Goal: Complete application form

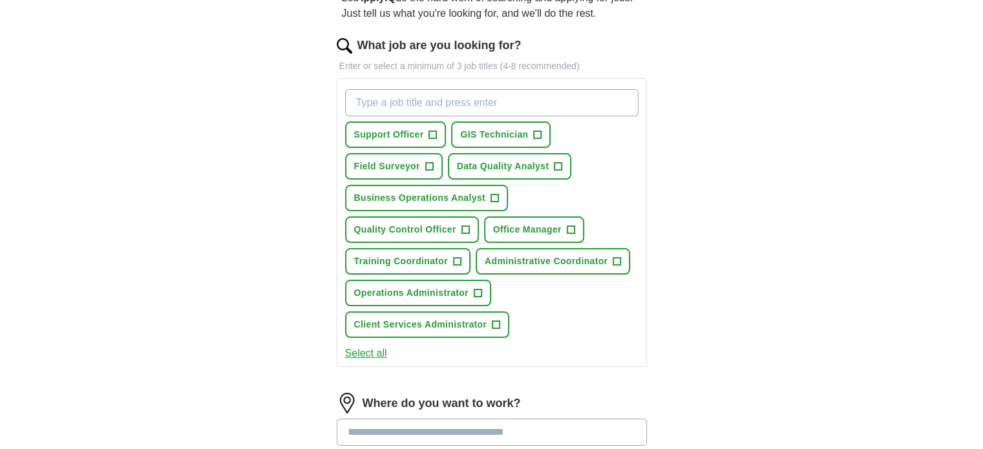
scroll to position [143, 0]
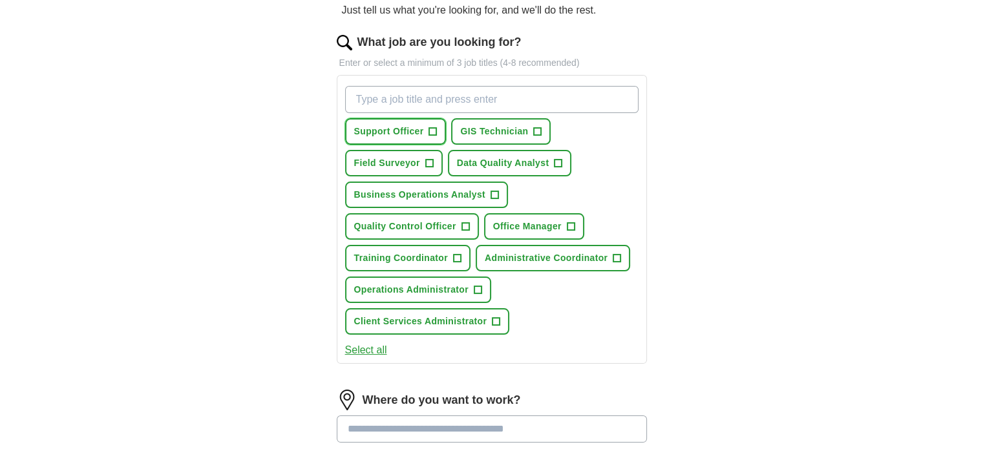
click at [424, 136] on button "Support Officer +" at bounding box center [395, 131] width 101 height 27
click at [454, 188] on span "Business Operations Analyst" at bounding box center [419, 195] width 131 height 14
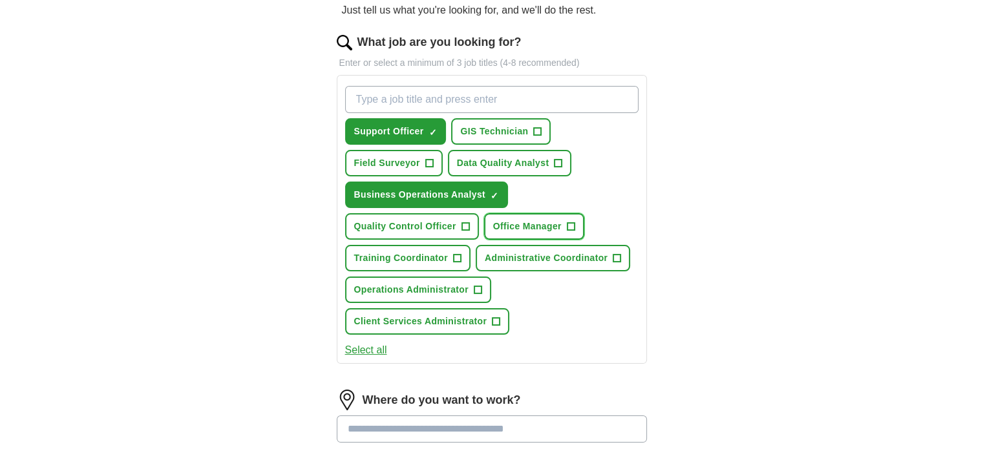
click at [504, 226] on span "Office Manager" at bounding box center [527, 227] width 69 height 14
click at [515, 253] on span "Administrative Coordinator" at bounding box center [546, 258] width 123 height 14
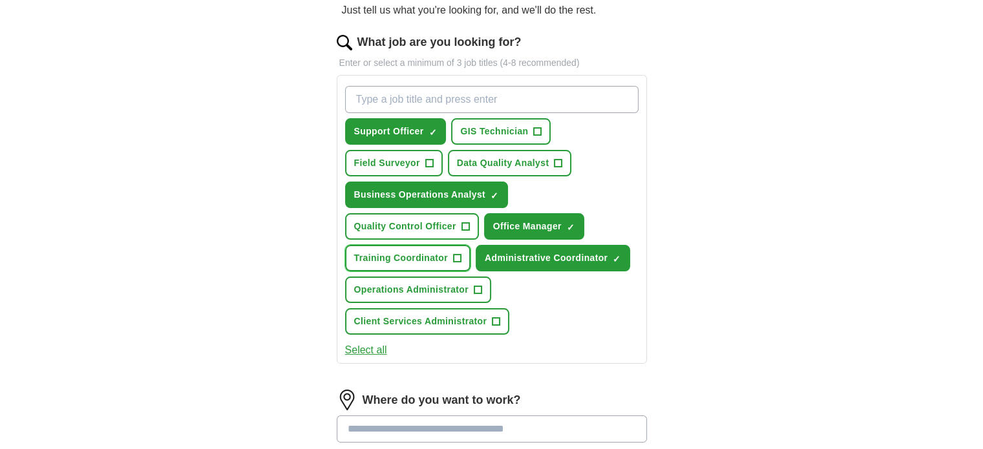
click at [432, 253] on span "Training Coordinator" at bounding box center [401, 258] width 94 height 14
click at [432, 278] on button "Operations Administrator +" at bounding box center [418, 290] width 146 height 27
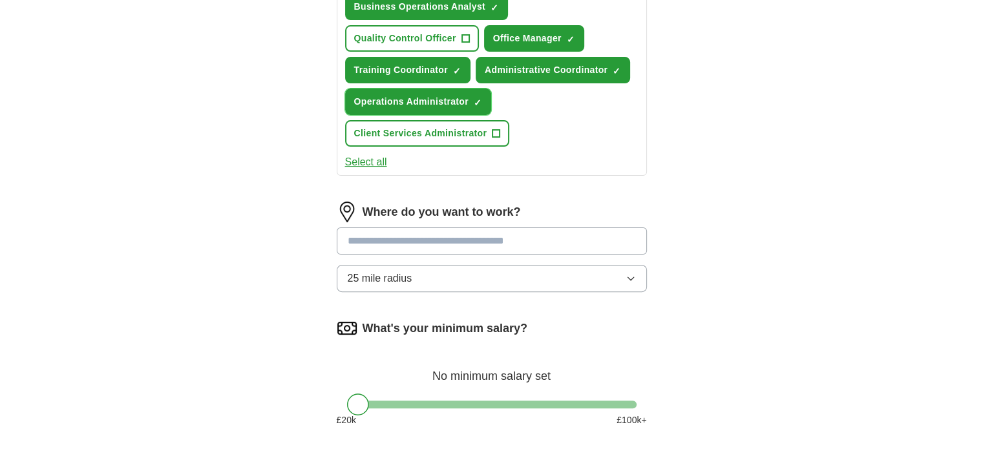
scroll to position [337, 0]
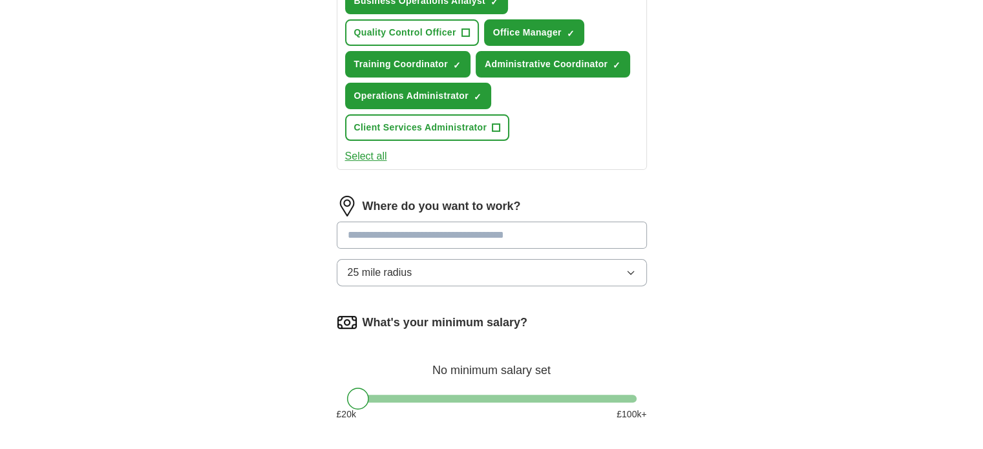
click at [557, 230] on input at bounding box center [492, 235] width 310 height 27
type input "**"
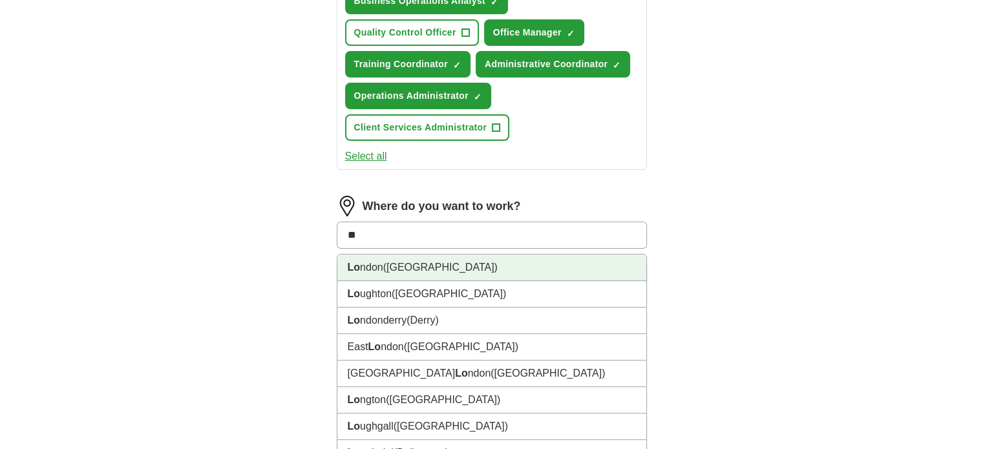
click at [517, 257] on li "Lo ndon ([GEOGRAPHIC_DATA])" at bounding box center [491, 268] width 309 height 27
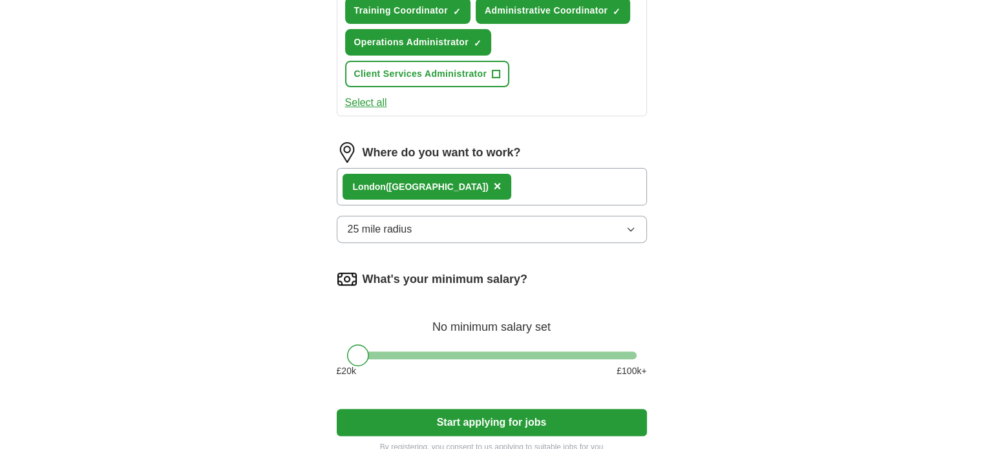
scroll to position [398, 0]
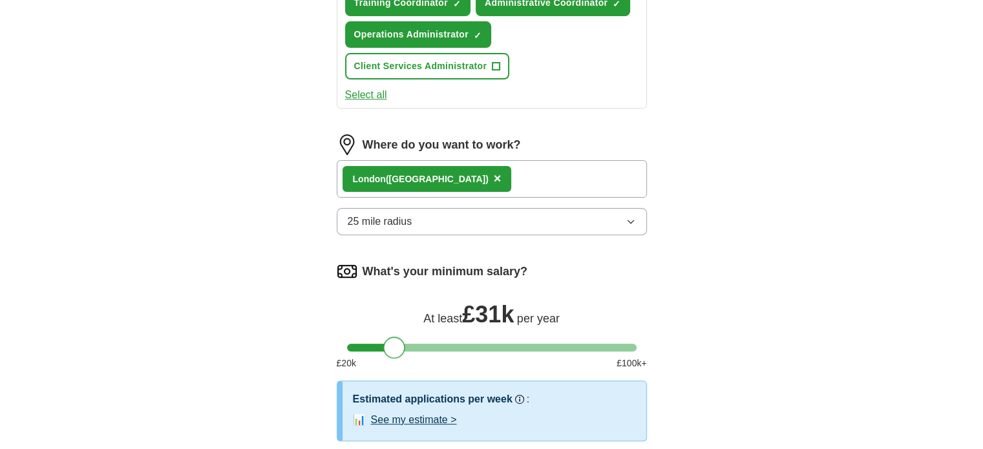
drag, startPoint x: 356, startPoint y: 339, endPoint x: 392, endPoint y: 341, distance: 35.6
click at [392, 341] on div at bounding box center [394, 348] width 22 height 22
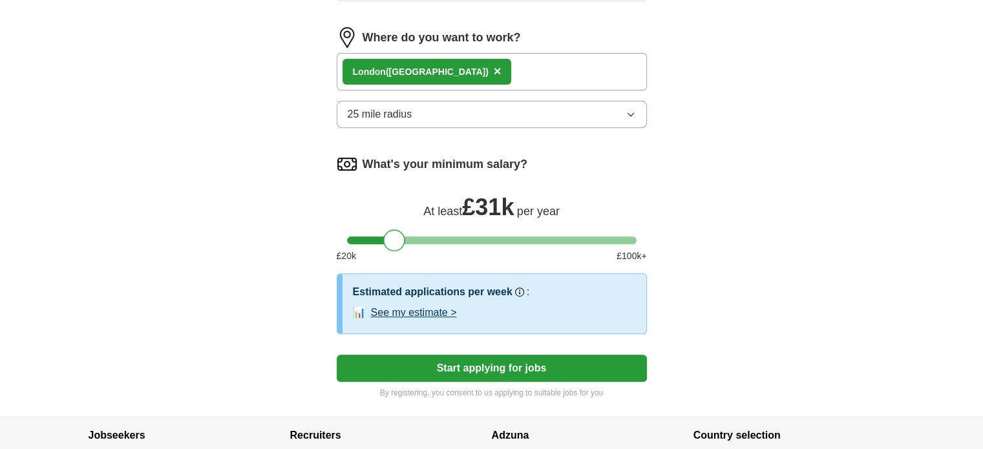
scroll to position [547, 0]
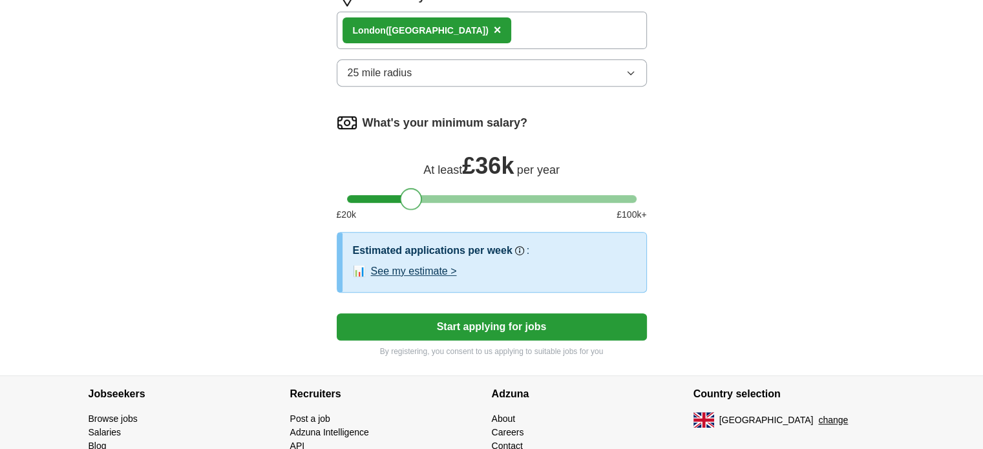
drag, startPoint x: 405, startPoint y: 191, endPoint x: 421, endPoint y: 191, distance: 16.8
click at [421, 195] on div at bounding box center [492, 199] width 290 height 8
click at [407, 193] on div at bounding box center [405, 199] width 22 height 22
click at [406, 193] on div at bounding box center [408, 199] width 22 height 22
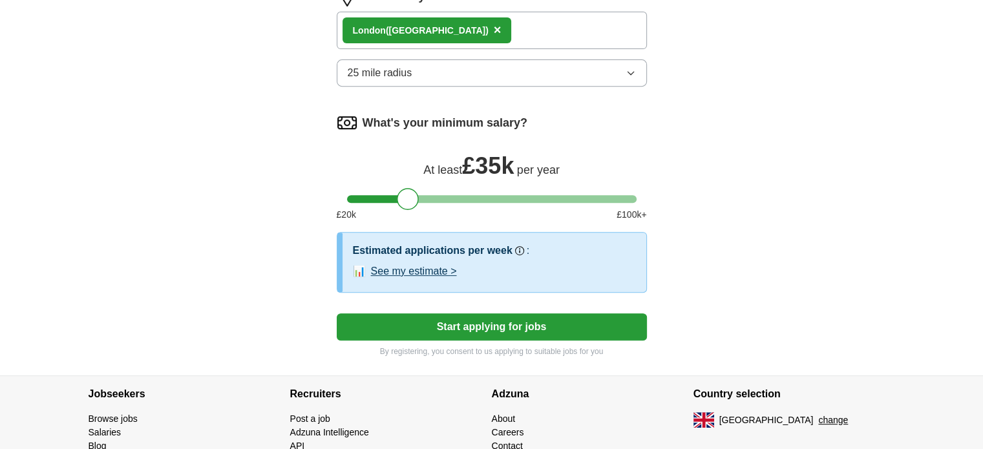
click at [468, 325] on button "Start applying for jobs" at bounding box center [492, 327] width 310 height 27
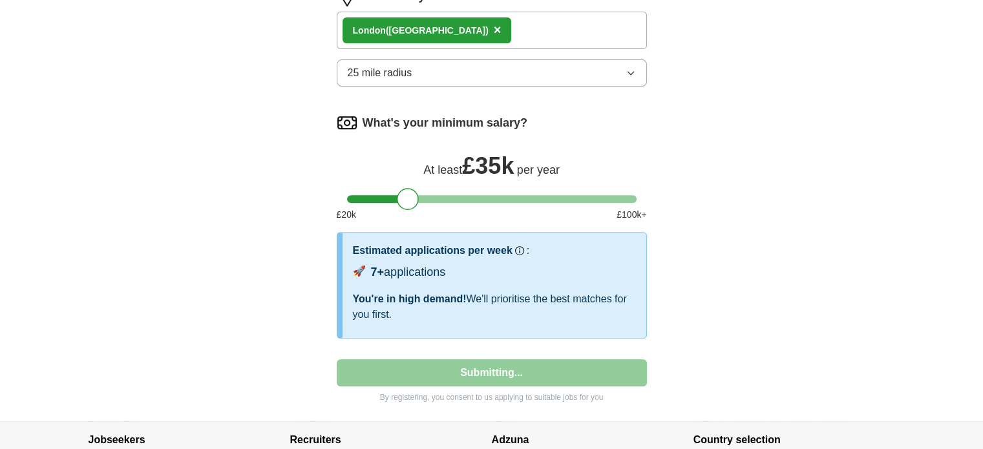
select select "**"
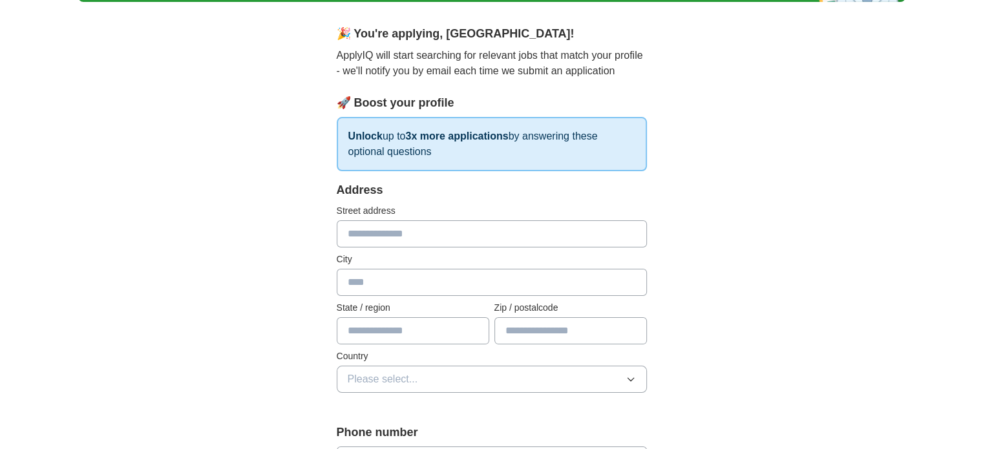
scroll to position [106, 0]
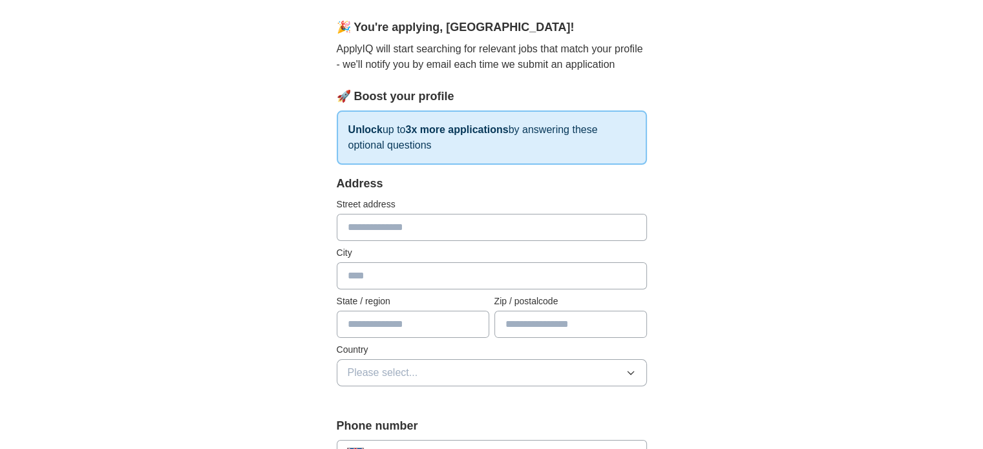
click at [484, 209] on label "Street address" at bounding box center [492, 205] width 310 height 14
click at [484, 218] on input "text" at bounding box center [492, 227] width 310 height 27
type input "**********"
type input "*******"
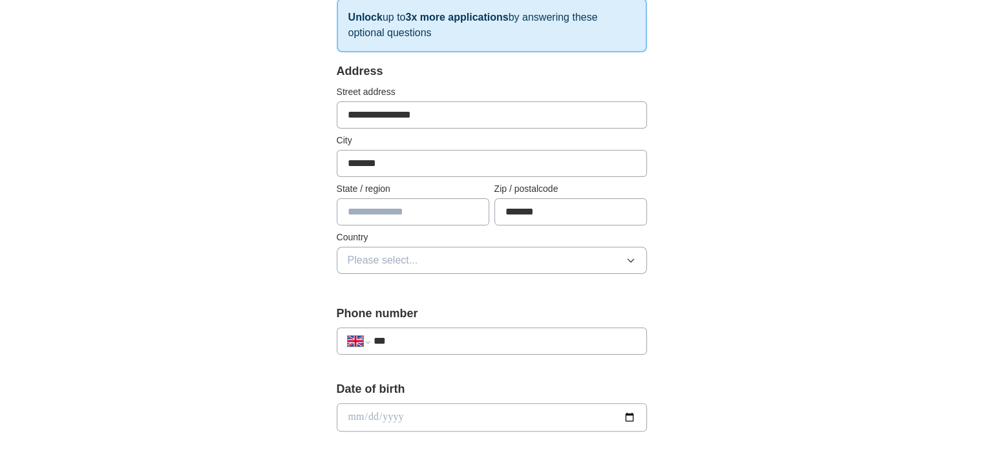
scroll to position [224, 0]
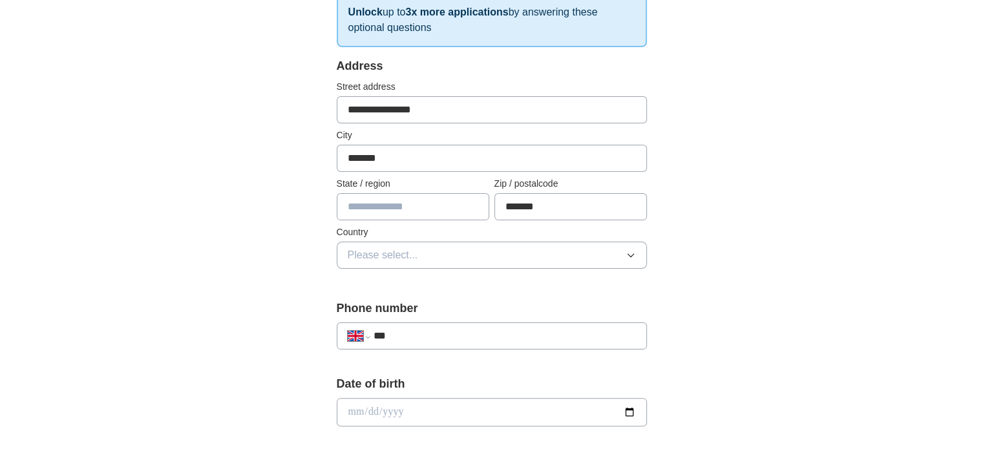
click at [573, 258] on button "Please select..." at bounding box center [492, 255] width 310 height 27
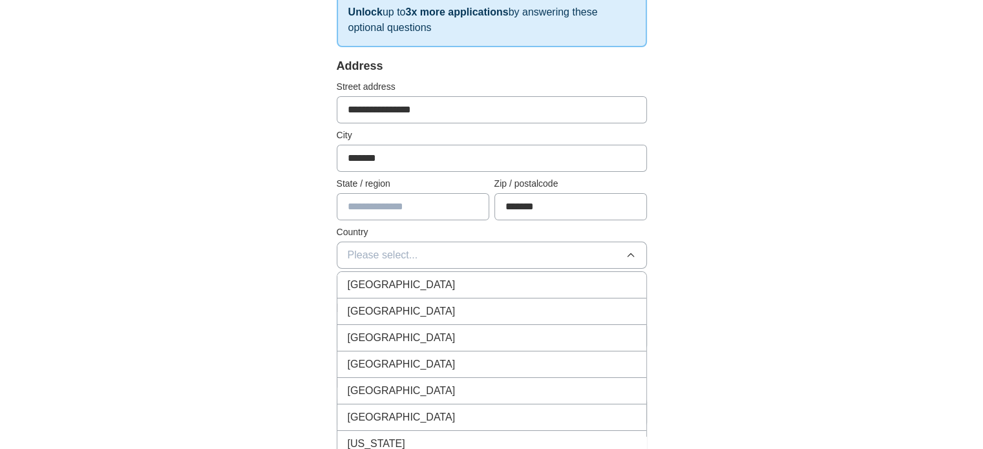
click at [560, 277] on div "[GEOGRAPHIC_DATA]" at bounding box center [492, 285] width 288 height 16
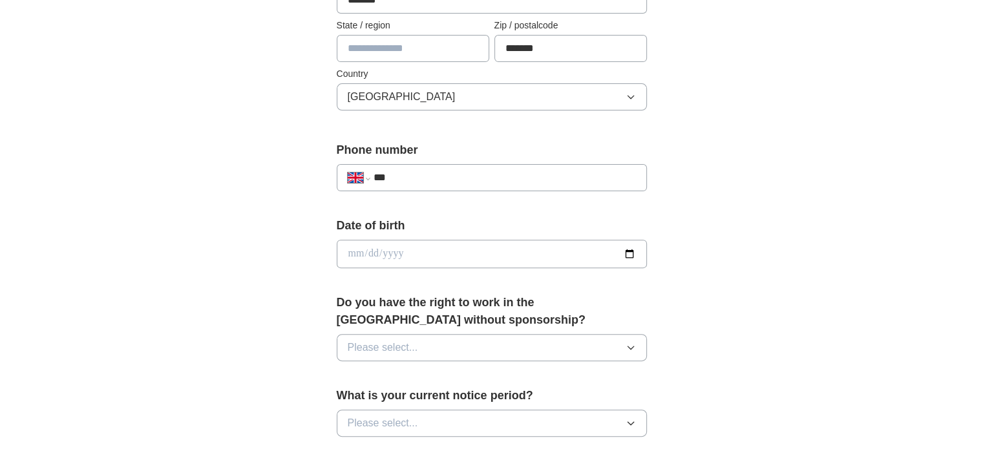
scroll to position [388, 0]
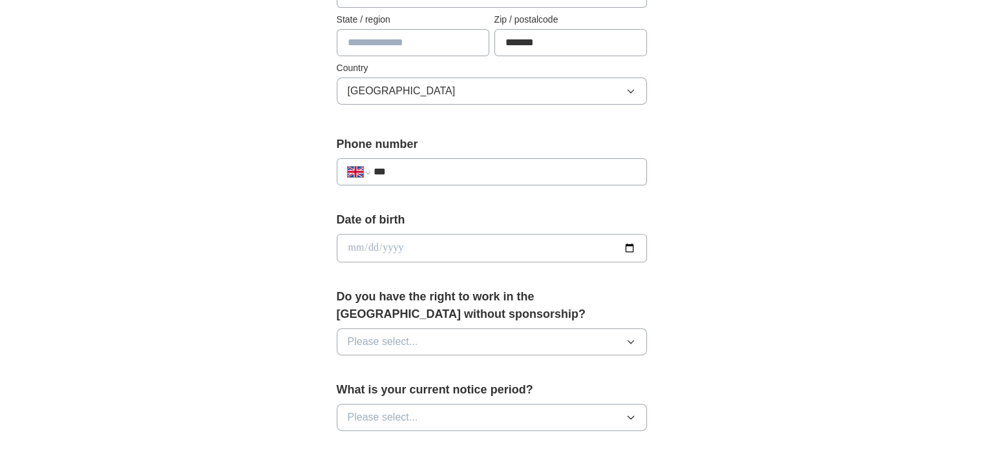
click at [505, 176] on input "***" at bounding box center [504, 172] width 262 height 16
type input "**********"
click at [448, 234] on input "date" at bounding box center [492, 248] width 310 height 28
click at [634, 237] on input "date" at bounding box center [492, 248] width 310 height 28
click at [632, 248] on input "date" at bounding box center [492, 248] width 310 height 28
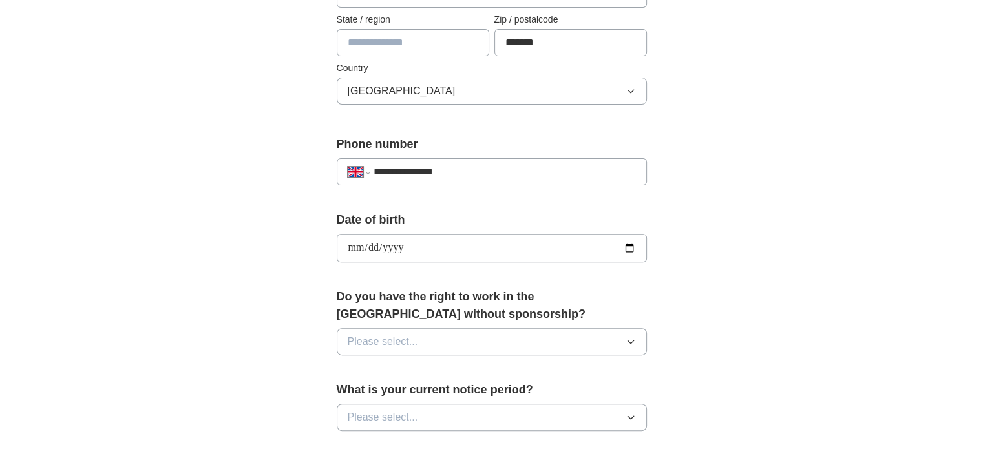
type input "**********"
click at [561, 352] on button "Please select..." at bounding box center [492, 341] width 310 height 27
click at [543, 378] on li "Yes" at bounding box center [491, 372] width 309 height 27
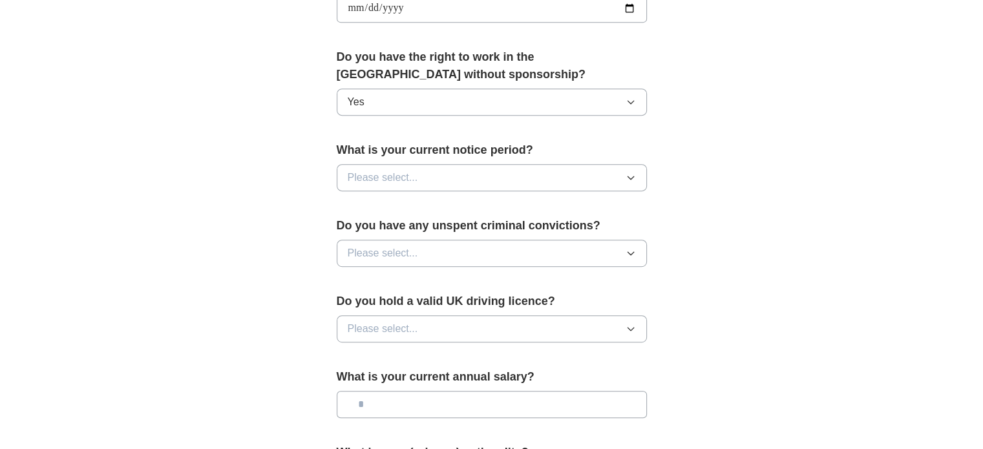
scroll to position [643, 0]
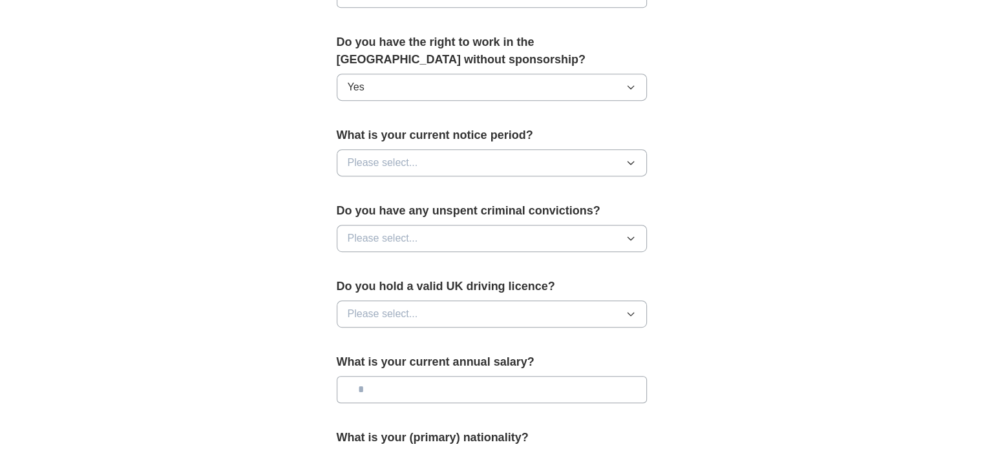
click at [639, 177] on div "What is your current notice period? Please select..." at bounding box center [492, 157] width 310 height 60
click at [630, 164] on icon "button" at bounding box center [631, 163] width 10 height 10
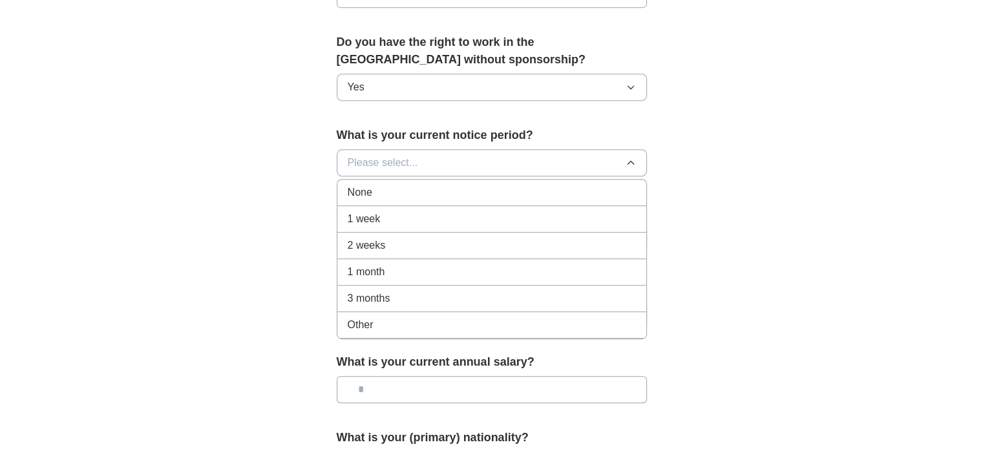
click at [566, 196] on div "None" at bounding box center [492, 193] width 288 height 16
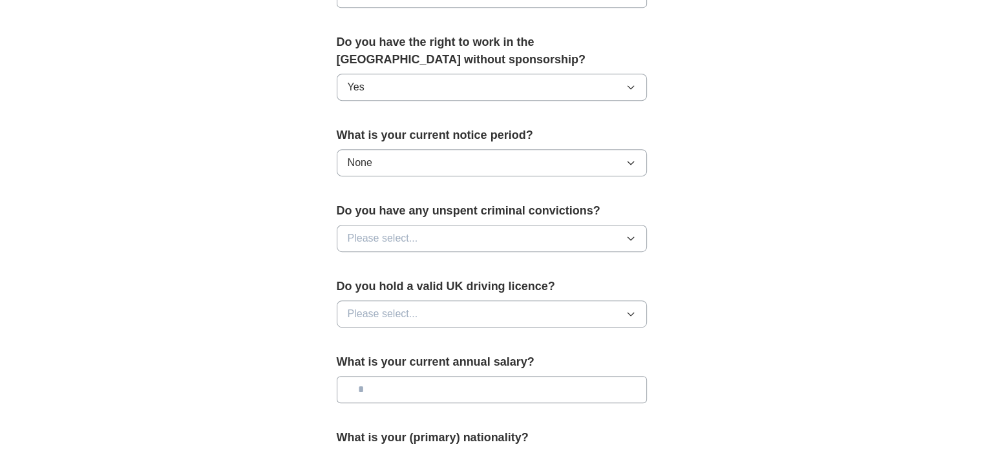
click at [515, 229] on button "Please select..." at bounding box center [492, 238] width 310 height 27
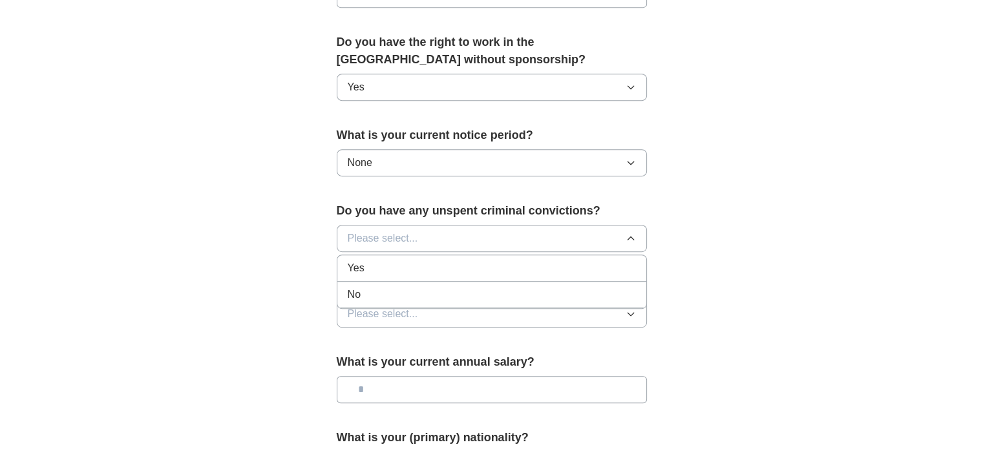
click at [502, 287] on div "No" at bounding box center [492, 295] width 288 height 16
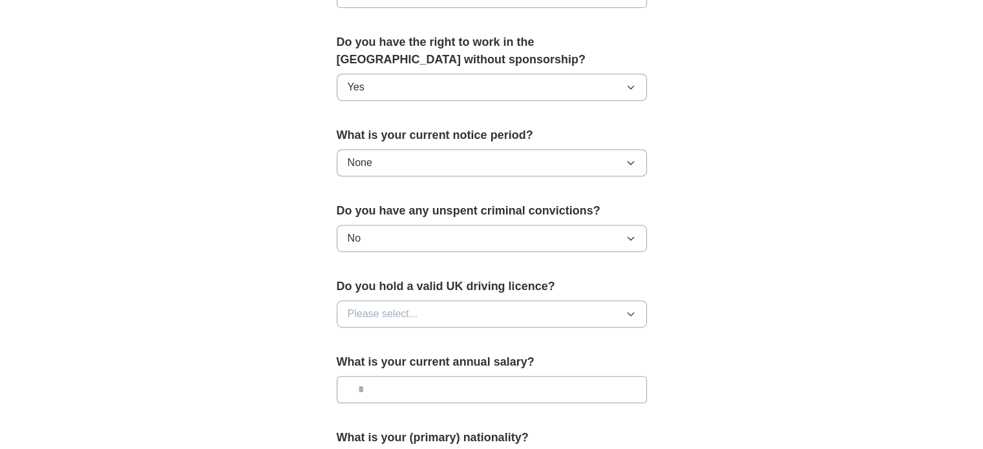
click at [499, 315] on button "Please select..." at bounding box center [492, 314] width 310 height 27
click at [500, 337] on div "Yes" at bounding box center [492, 344] width 288 height 16
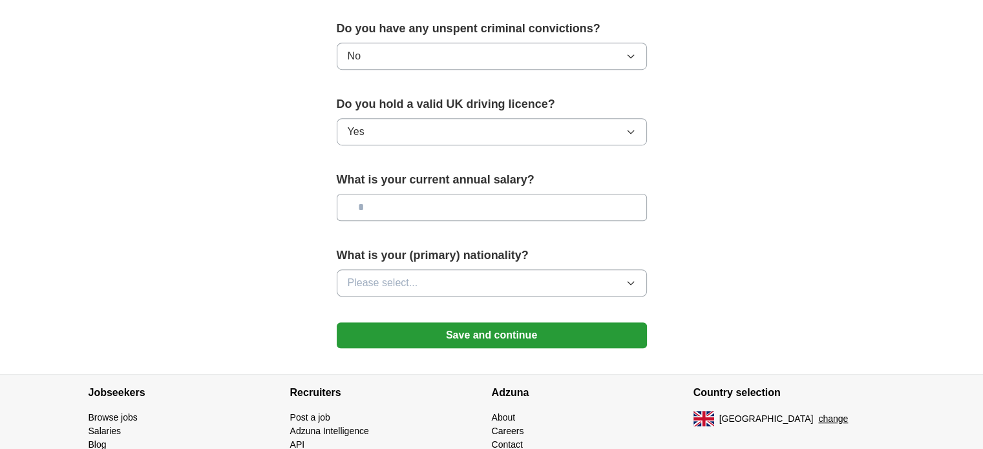
scroll to position [848, 0]
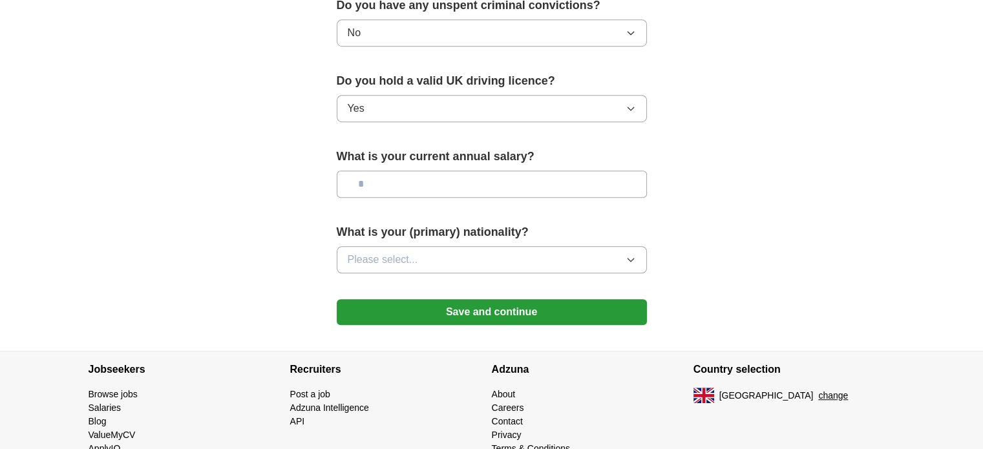
click at [578, 178] on input "text" at bounding box center [492, 184] width 310 height 27
drag, startPoint x: 578, startPoint y: 178, endPoint x: 571, endPoint y: 261, distance: 82.4
click at [571, 261] on button "Please select..." at bounding box center [492, 259] width 310 height 27
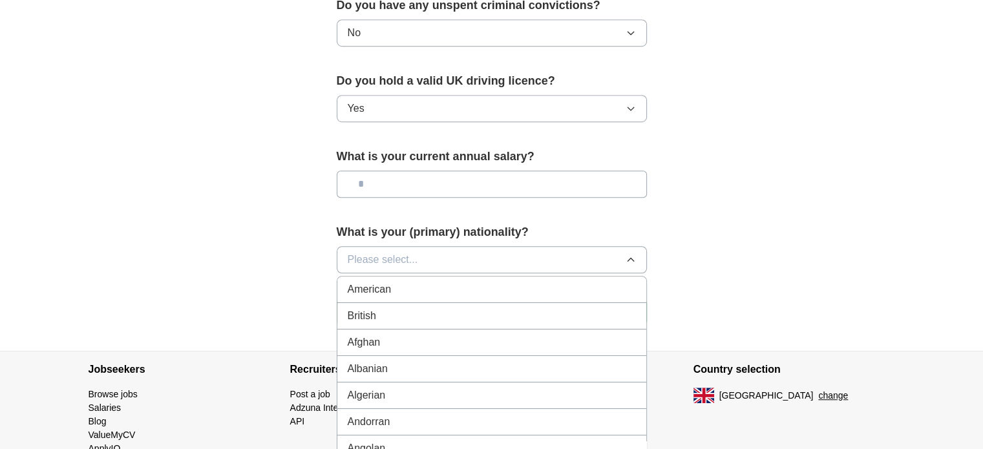
click at [608, 256] on button "Please select..." at bounding box center [492, 259] width 310 height 27
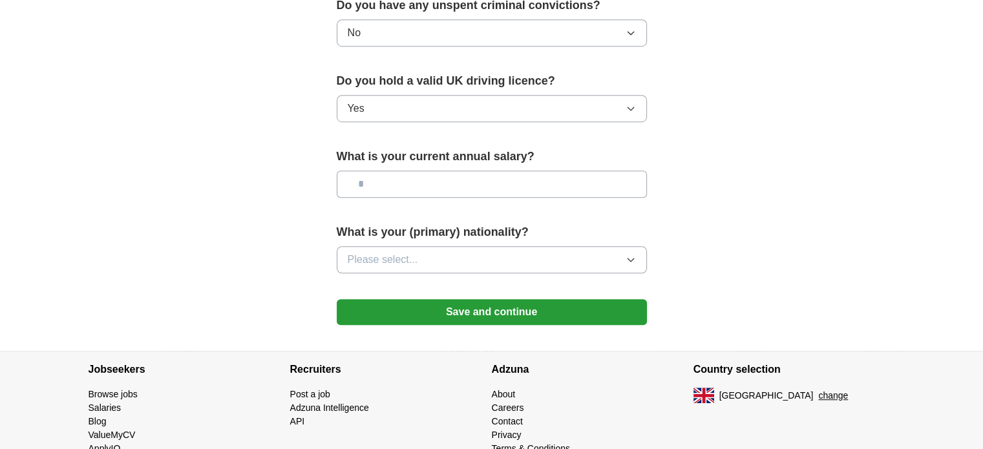
click at [628, 255] on icon "button" at bounding box center [631, 260] width 10 height 10
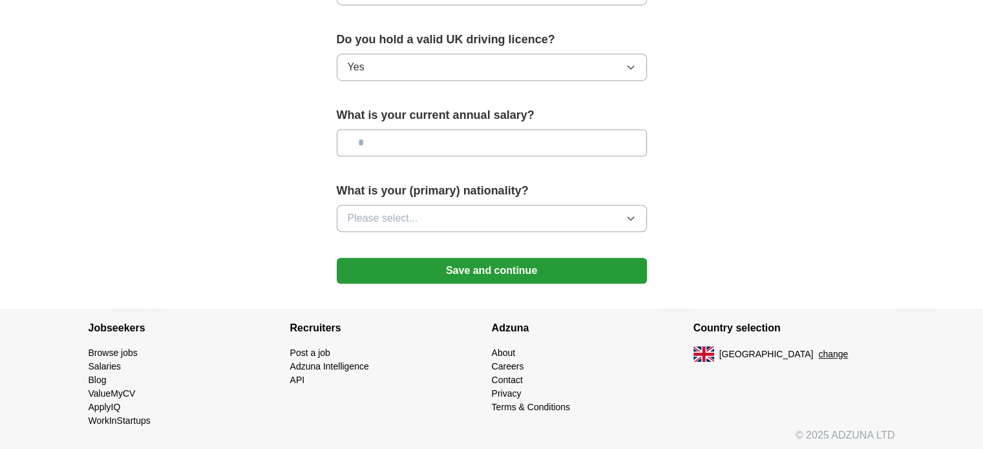
click at [624, 213] on button "Please select..." at bounding box center [492, 218] width 310 height 27
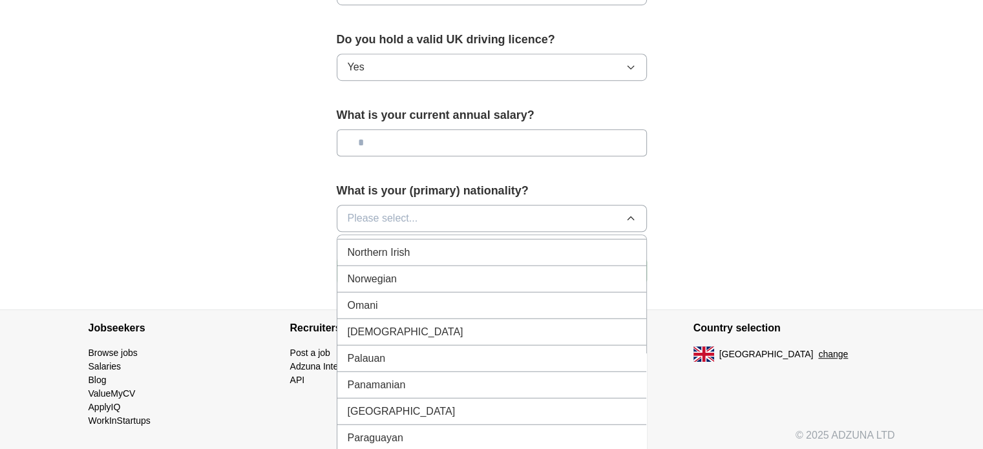
scroll to position [3630, 0]
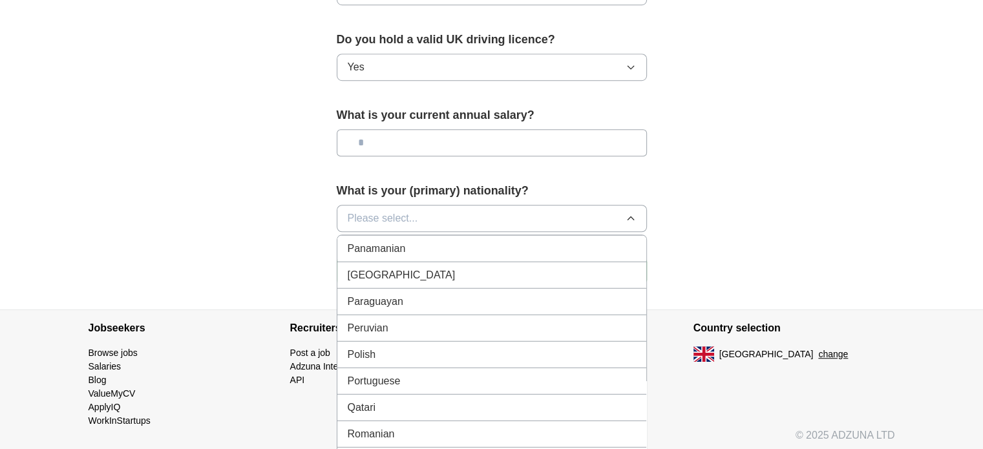
click at [553, 374] on div "Portuguese" at bounding box center [492, 382] width 288 height 16
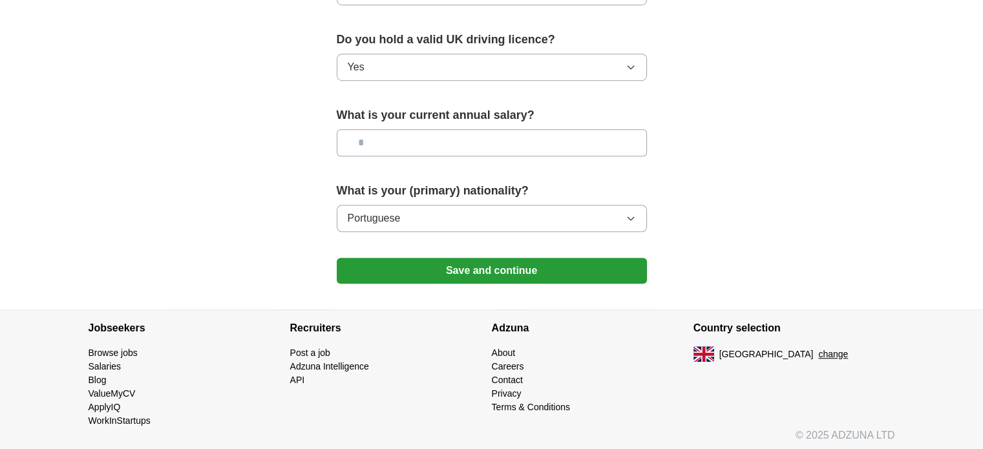
click at [495, 262] on button "Save and continue" at bounding box center [492, 271] width 310 height 26
